Goal: Task Accomplishment & Management: Use online tool/utility

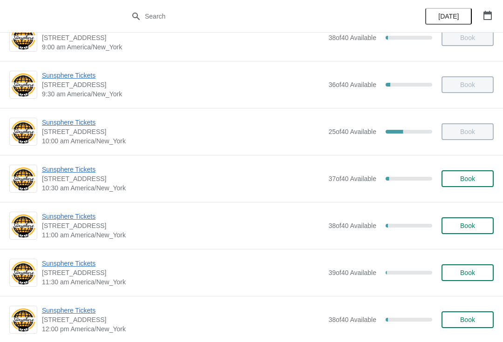
scroll to position [73, 0]
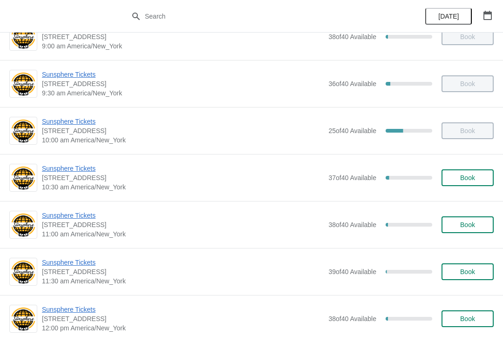
click at [479, 227] on span "Book" at bounding box center [467, 224] width 35 height 7
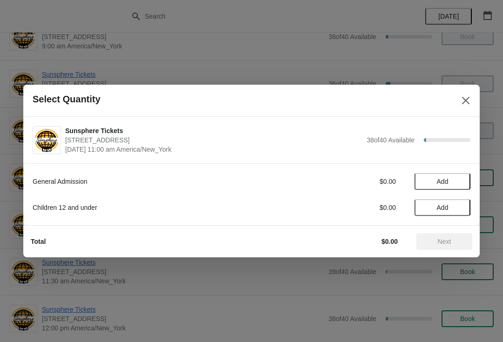
click at [462, 187] on button "Add" at bounding box center [443, 181] width 56 height 17
click at [460, 182] on icon at bounding box center [459, 182] width 10 height 10
click at [455, 246] on button "Next" at bounding box center [444, 241] width 56 height 17
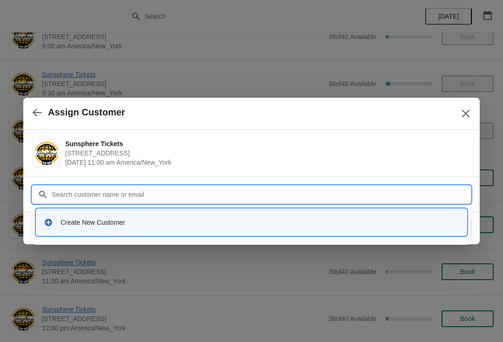
click at [113, 215] on div "Create New Customer" at bounding box center [251, 222] width 423 height 19
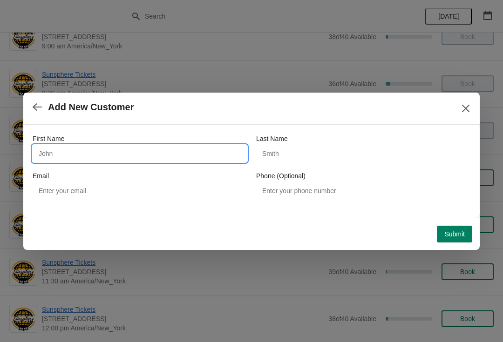
click at [116, 161] on input "First Name" at bounding box center [140, 153] width 214 height 17
type input "Walkin"
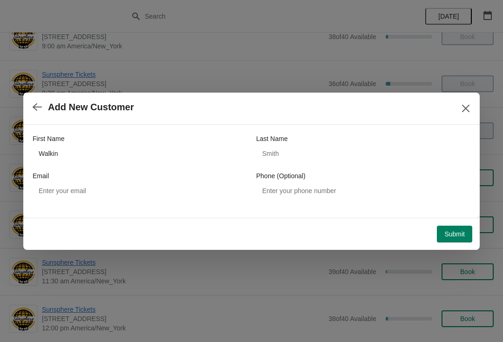
click at [457, 238] on button "Submit" at bounding box center [454, 234] width 35 height 17
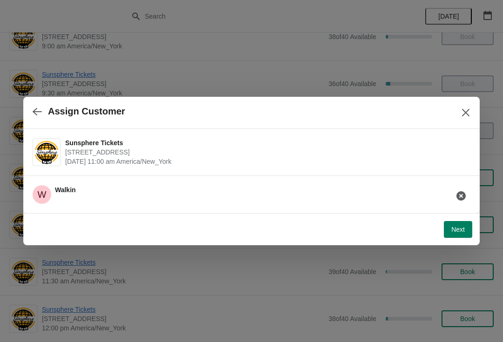
click at [459, 232] on span "Next" at bounding box center [458, 229] width 14 height 7
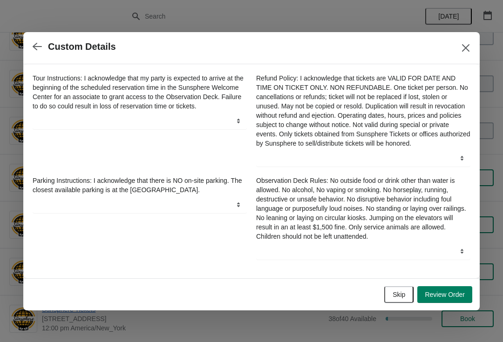
click at [397, 297] on span "Skip" at bounding box center [399, 294] width 13 height 7
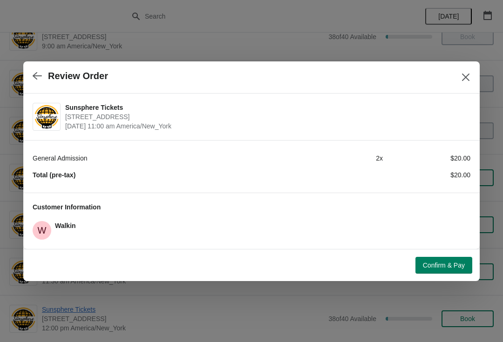
click at [442, 268] on span "Confirm & Pay" at bounding box center [444, 265] width 42 height 7
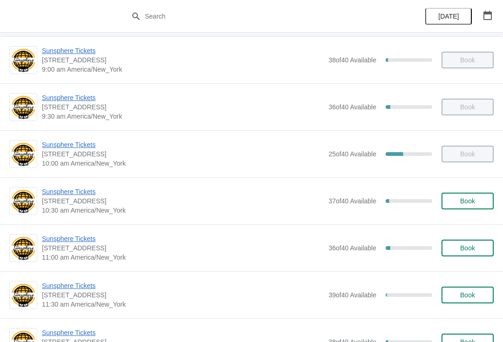
scroll to position [53, 0]
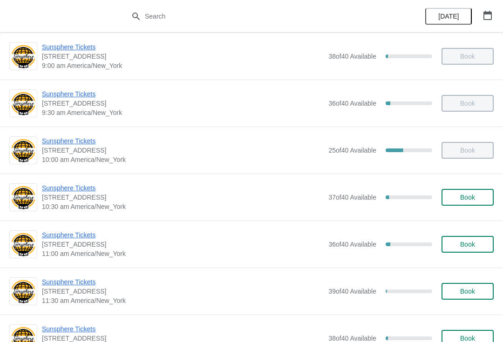
click at [466, 197] on span "Book" at bounding box center [467, 197] width 15 height 7
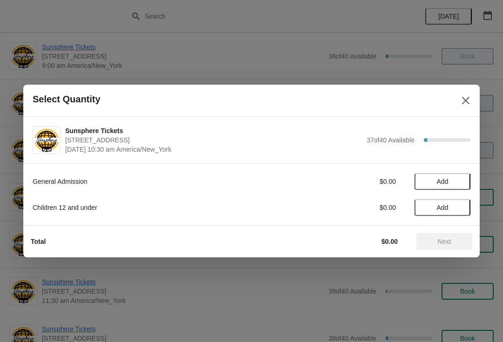
click at [461, 182] on span "Add" at bounding box center [442, 181] width 39 height 7
click at [462, 179] on icon at bounding box center [459, 182] width 10 height 10
click at [459, 210] on span "Add" at bounding box center [442, 207] width 39 height 7
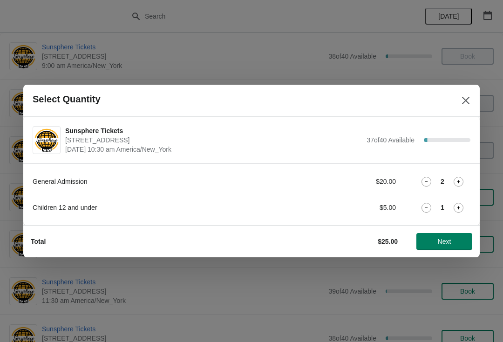
click at [462, 208] on icon at bounding box center [459, 208] width 10 height 10
click at [453, 242] on span "Next" at bounding box center [444, 241] width 41 height 7
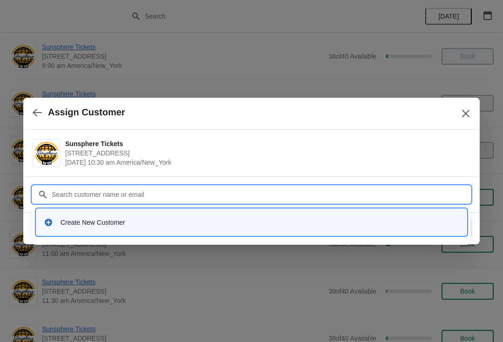
click at [150, 233] on div "Create New Customer" at bounding box center [251, 222] width 430 height 27
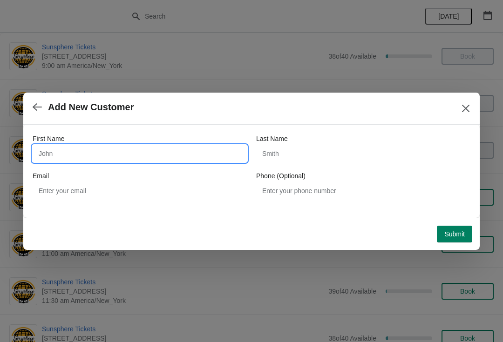
click at [161, 150] on input "First Name" at bounding box center [140, 153] width 214 height 17
type input "Walkin"
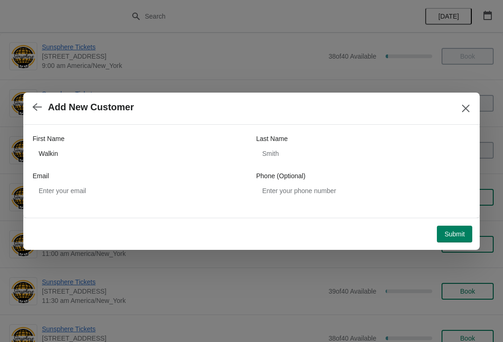
click at [452, 232] on span "Submit" at bounding box center [454, 234] width 20 height 7
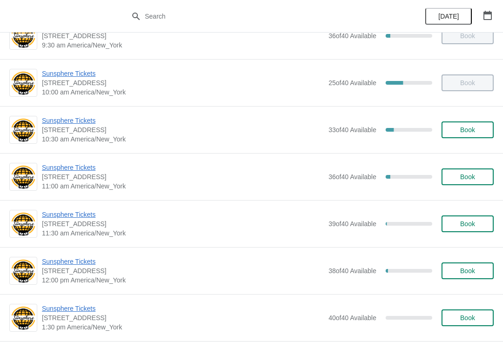
scroll to position [120, 0]
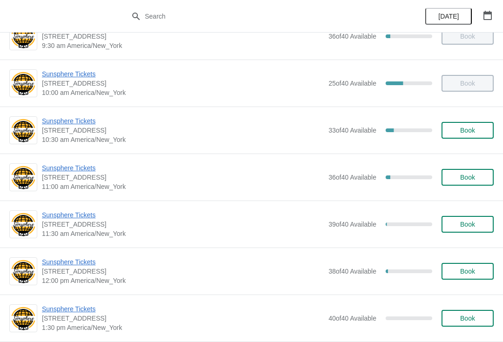
click at [470, 176] on span "Book" at bounding box center [467, 177] width 15 height 7
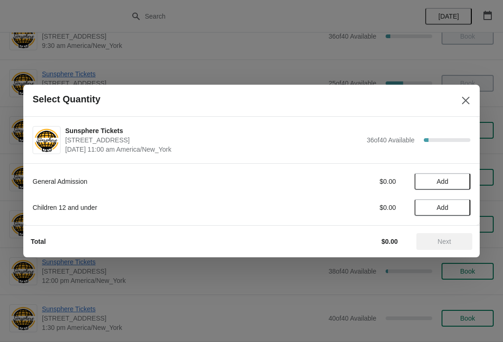
click at [469, 165] on div "General Admission $0.00 Add Children 12 and under $0.00 Add" at bounding box center [252, 190] width 438 height 52
click at [455, 177] on button "Add" at bounding box center [443, 181] width 56 height 17
click at [460, 181] on icon at bounding box center [459, 182] width 10 height 10
click at [462, 181] on icon at bounding box center [459, 182] width 10 height 10
click at [450, 241] on span "Next" at bounding box center [445, 241] width 14 height 7
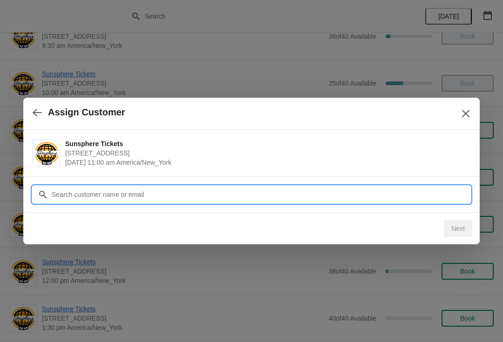
click at [150, 193] on input "Customer" at bounding box center [260, 194] width 419 height 17
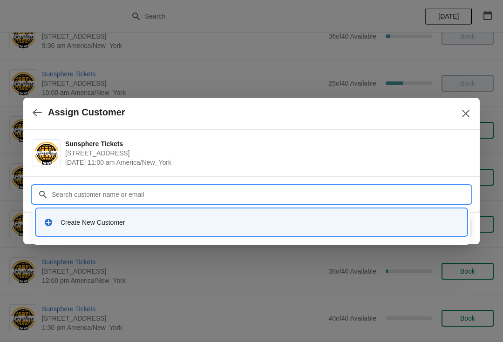
click at [120, 217] on div "Create New Customer" at bounding box center [251, 222] width 423 height 19
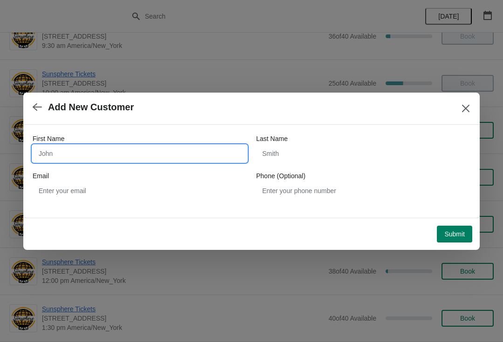
click at [132, 154] on input "First Name" at bounding box center [140, 153] width 214 height 17
type input "Walkin"
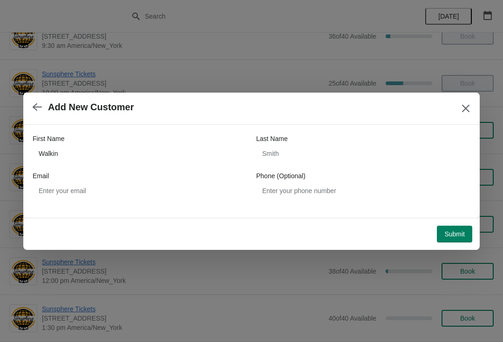
click at [465, 226] on button "Submit" at bounding box center [454, 234] width 35 height 17
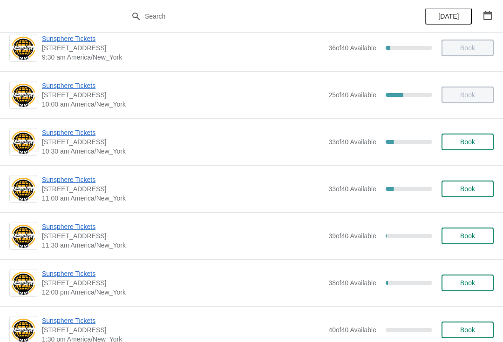
scroll to position [117, 0]
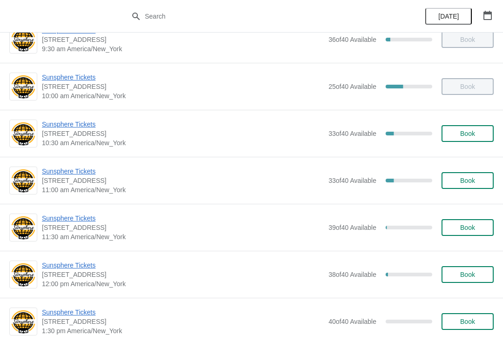
click at [472, 181] on span "Book" at bounding box center [467, 180] width 15 height 7
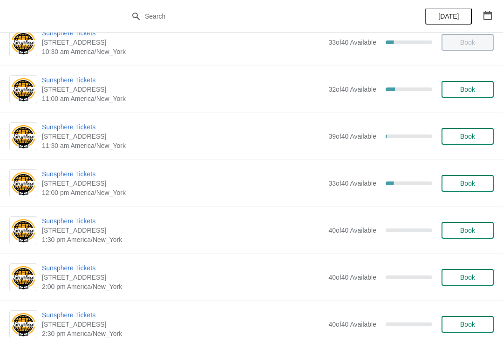
scroll to position [218, 0]
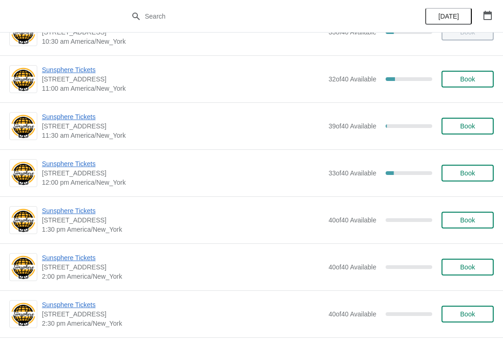
click at [473, 121] on button "Book" at bounding box center [468, 126] width 52 height 17
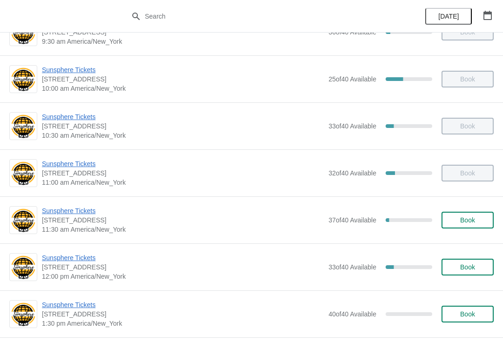
scroll to position [151, 0]
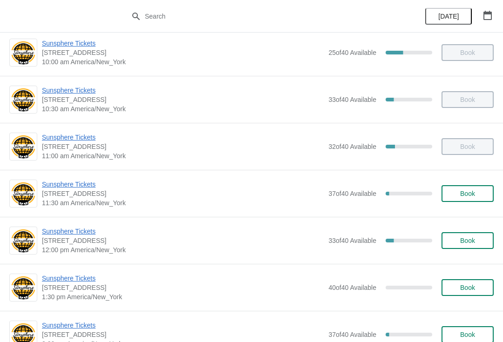
click at [64, 228] on span "Sunsphere Tickets" at bounding box center [183, 231] width 282 height 9
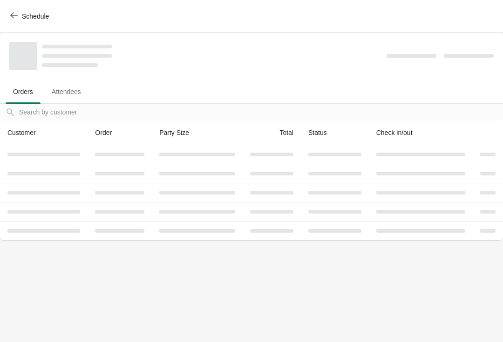
scroll to position [0, 0]
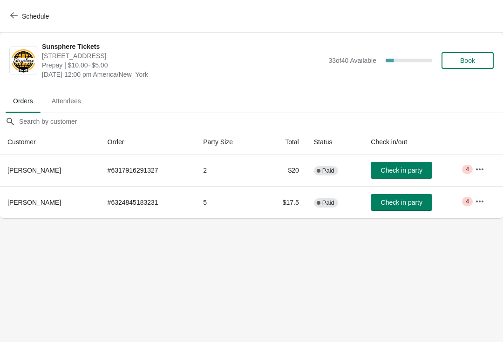
click at [398, 203] on span "Check in party" at bounding box center [401, 202] width 41 height 7
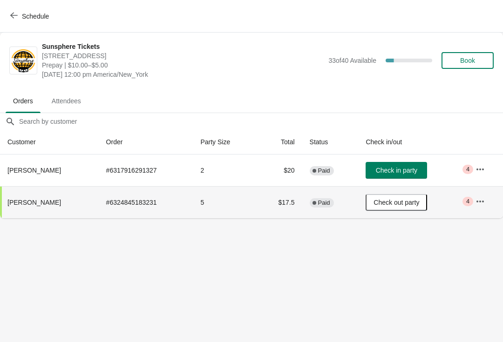
click at [397, 167] on span "Check in party" at bounding box center [396, 170] width 41 height 7
